Goal: Transaction & Acquisition: Purchase product/service

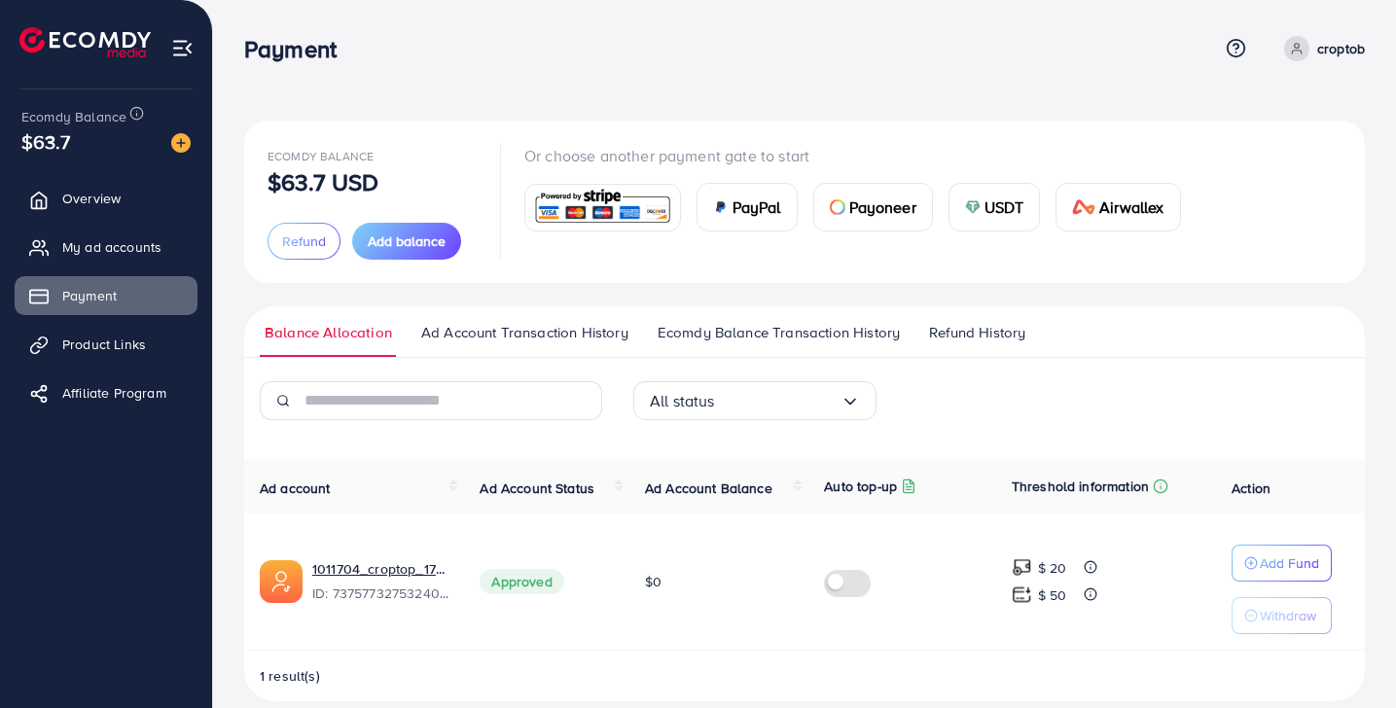
click at [721, 333] on span "Ecomdy Balance Transaction History" at bounding box center [779, 332] width 242 height 21
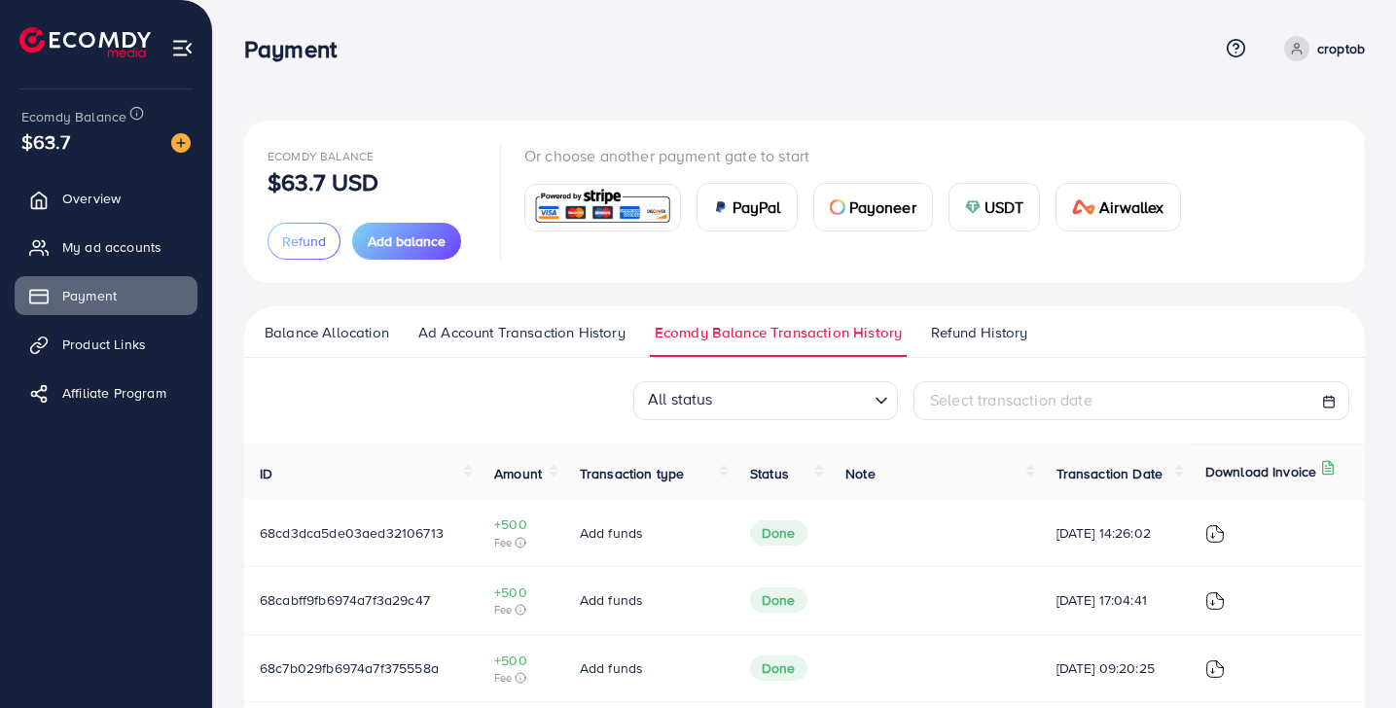
click at [975, 319] on ul "Balance Allocation Ad Account Transaction History Ecomdy Balance Transaction Hi…" at bounding box center [804, 333] width 1121 height 52
click at [975, 330] on span "Refund History" at bounding box center [979, 332] width 96 height 21
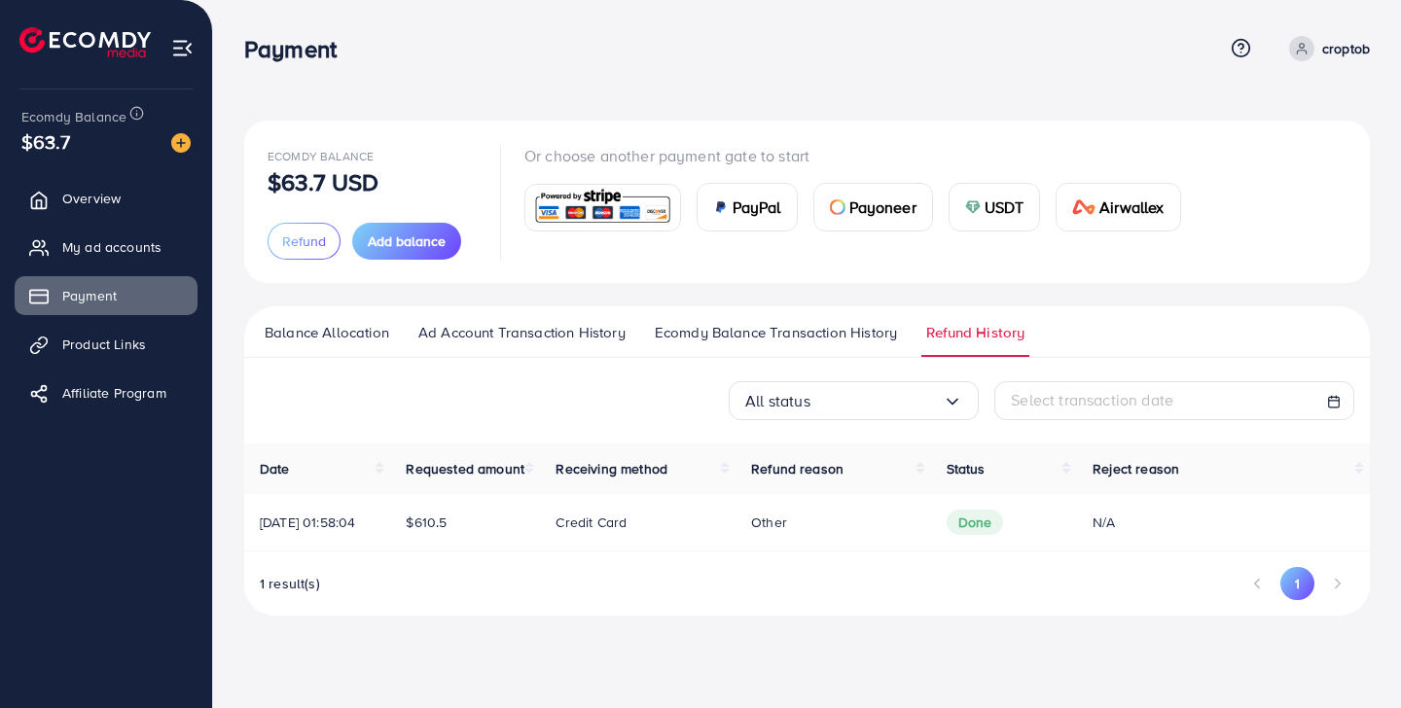
click at [965, 535] on span "Done" at bounding box center [975, 522] width 57 height 25
click at [596, 534] on p "Credit card" at bounding box center [591, 522] width 71 height 23
click at [632, 479] on span "Receiving method" at bounding box center [612, 468] width 112 height 19
click at [596, 552] on td "Credit card" at bounding box center [638, 522] width 196 height 57
click at [307, 532] on span "[DATE] 01:58:04" at bounding box center [307, 522] width 95 height 19
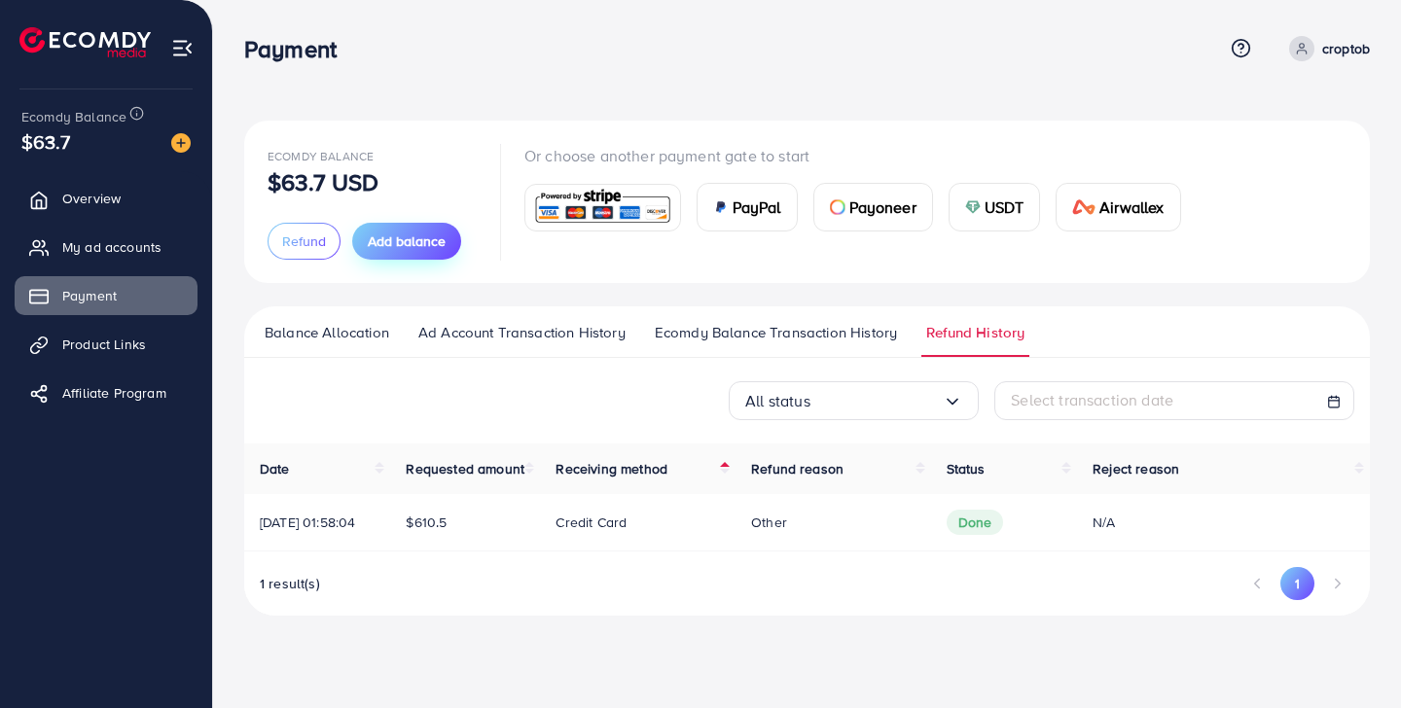
click at [426, 236] on span "Add balance" at bounding box center [407, 241] width 78 height 19
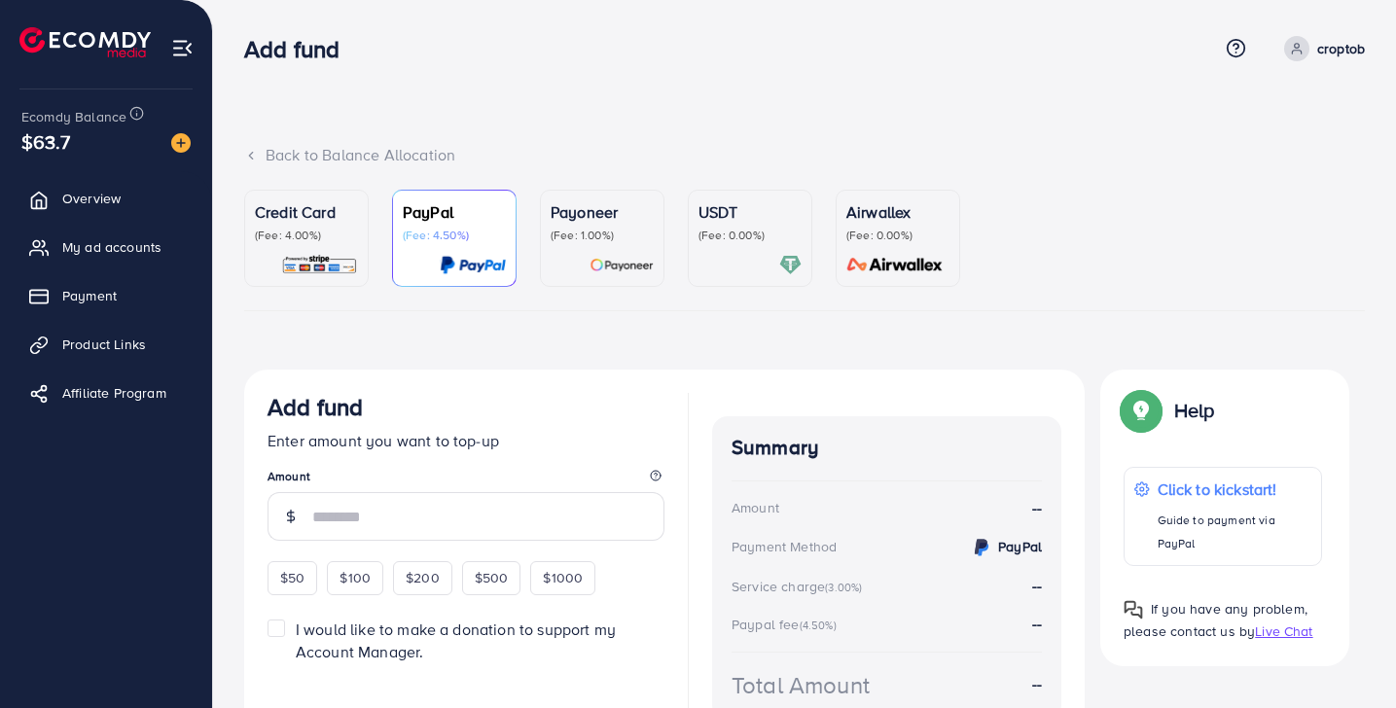
scroll to position [112, 0]
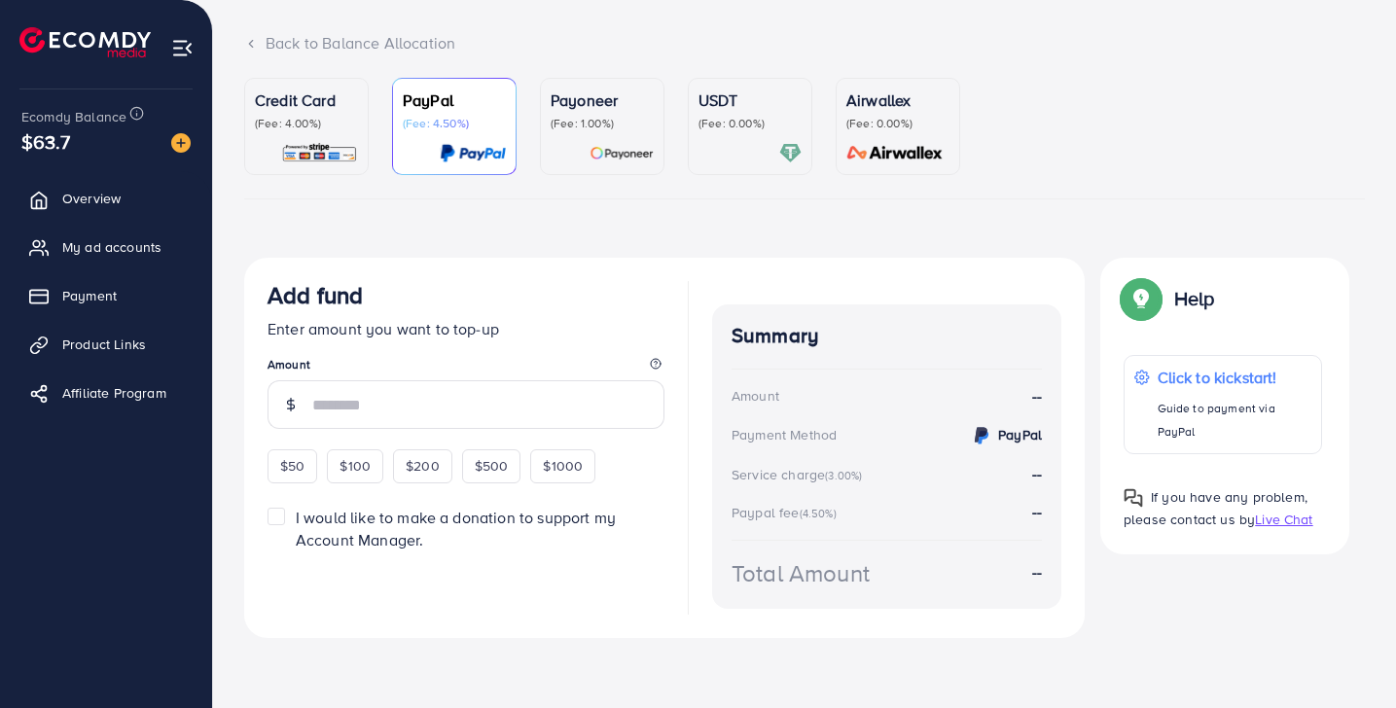
click at [308, 142] on img at bounding box center [319, 153] width 77 height 22
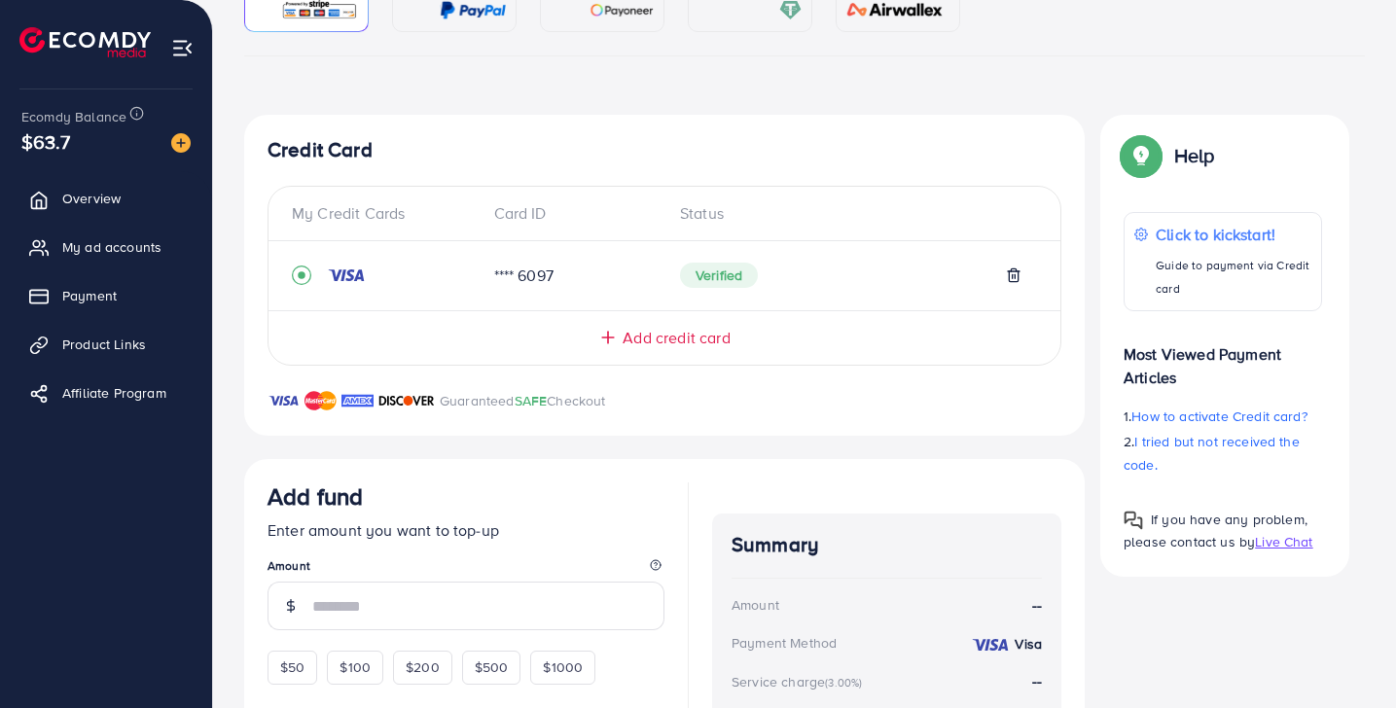
scroll to position [464, 0]
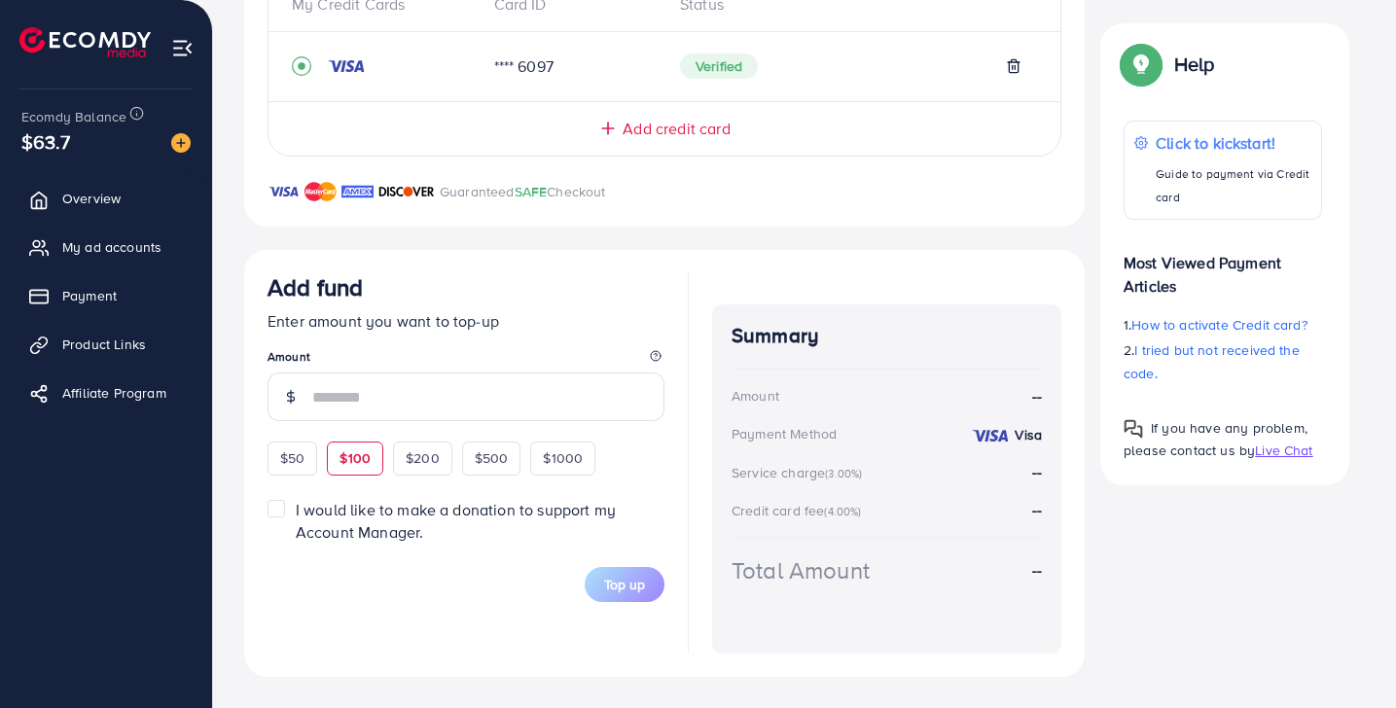
click at [367, 450] on span "$100" at bounding box center [355, 458] width 31 height 19
type input "***"
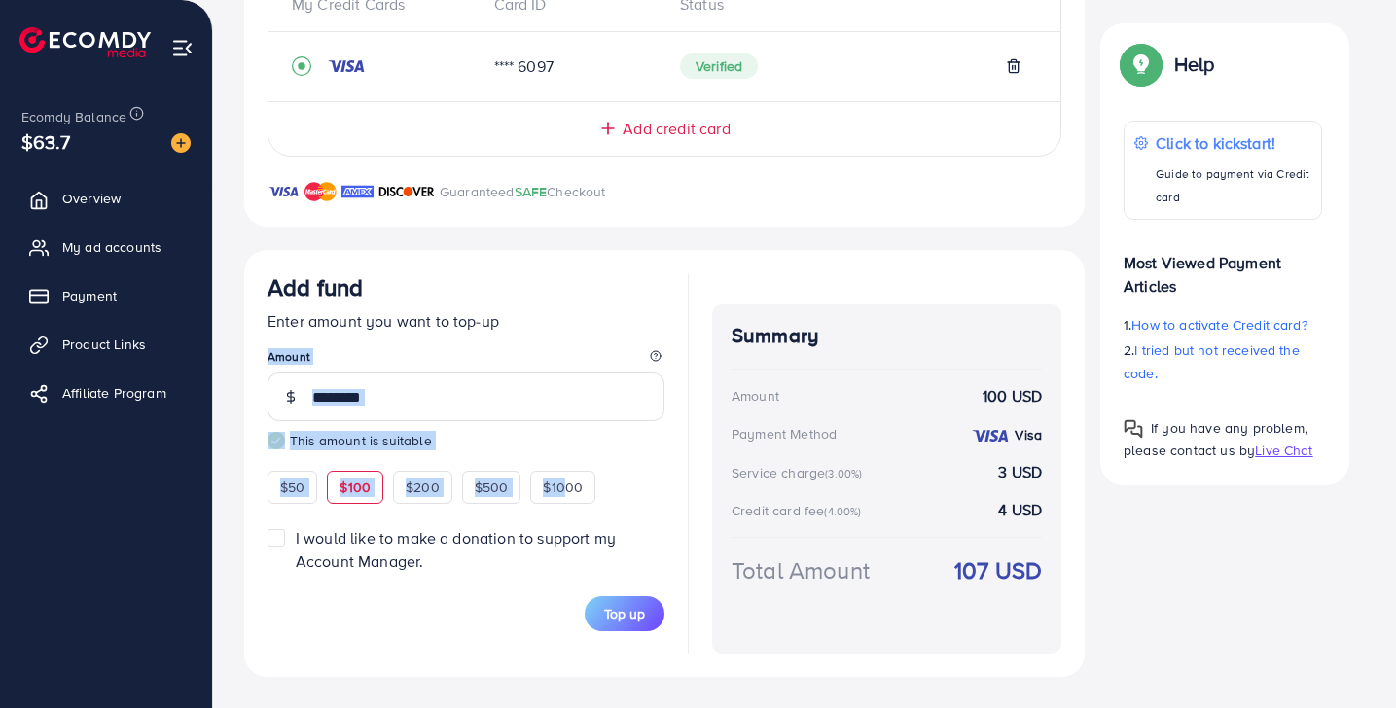
drag, startPoint x: 566, startPoint y: 488, endPoint x: 602, endPoint y: 331, distance: 161.7
click at [602, 331] on div "Add fund Enter amount you want to top-up Amount *** This amount is suitable $50…" at bounding box center [466, 388] width 397 height 231
